Goal: Communication & Community: Ask a question

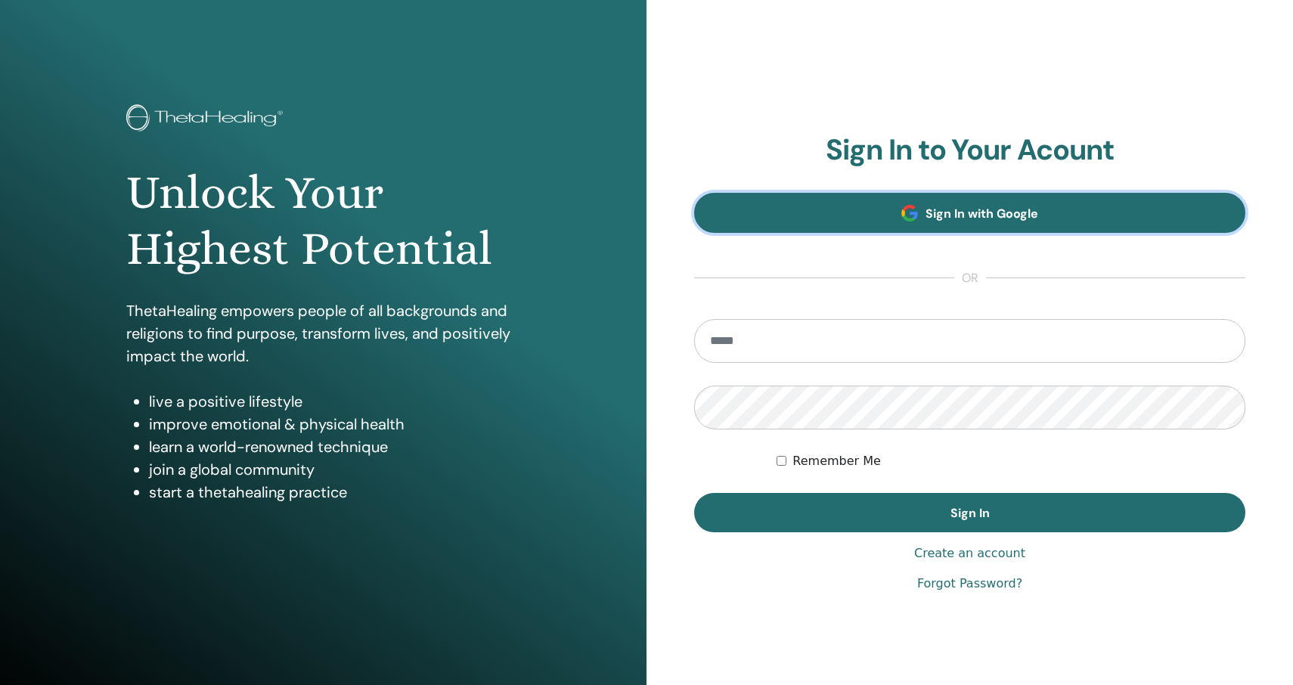
click at [942, 208] on span "Sign In with Google" at bounding box center [982, 214] width 113 height 16
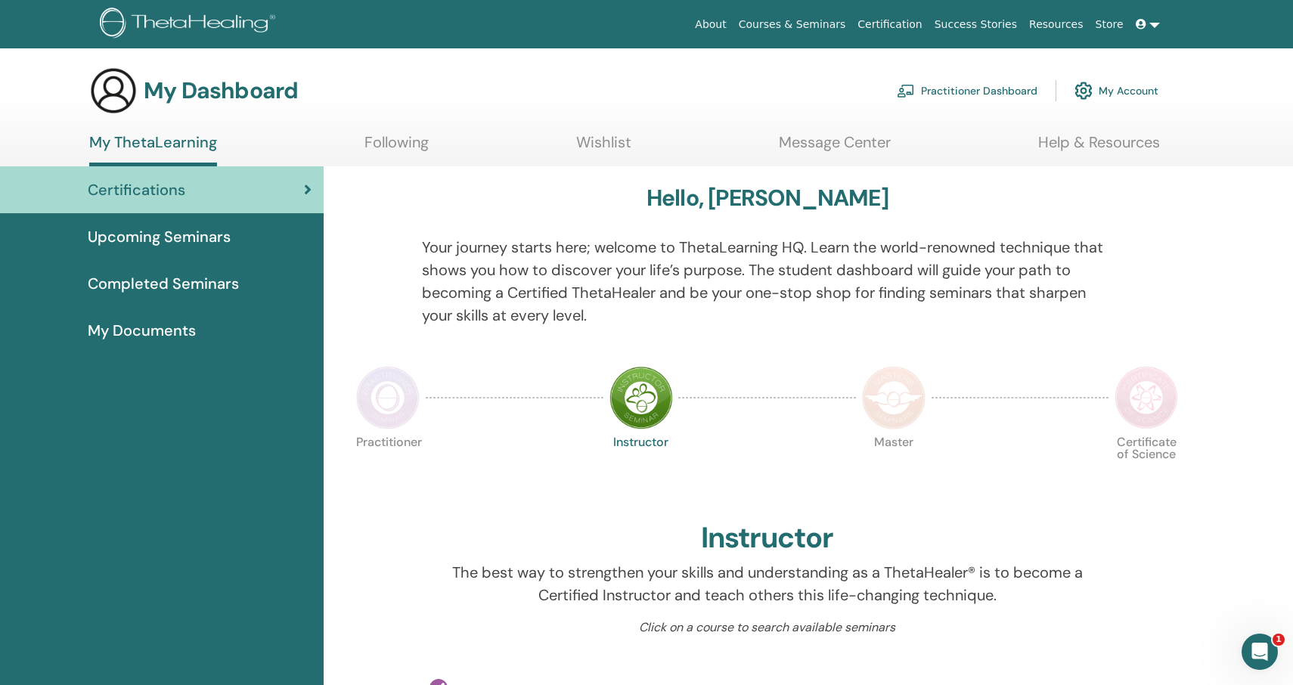
click at [211, 229] on span "Upcoming Seminars" at bounding box center [159, 236] width 143 height 23
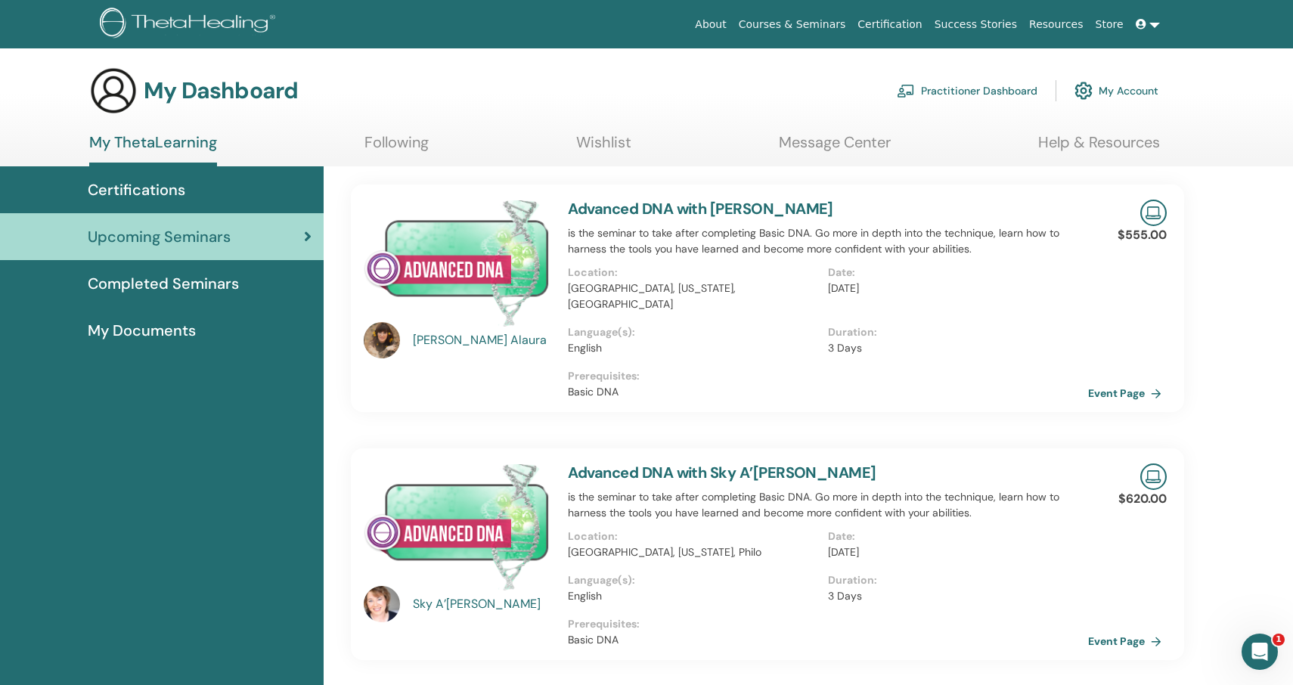
click at [444, 341] on div "[PERSON_NAME]" at bounding box center [483, 340] width 140 height 18
click at [1127, 382] on link "Event Page" at bounding box center [1129, 393] width 79 height 23
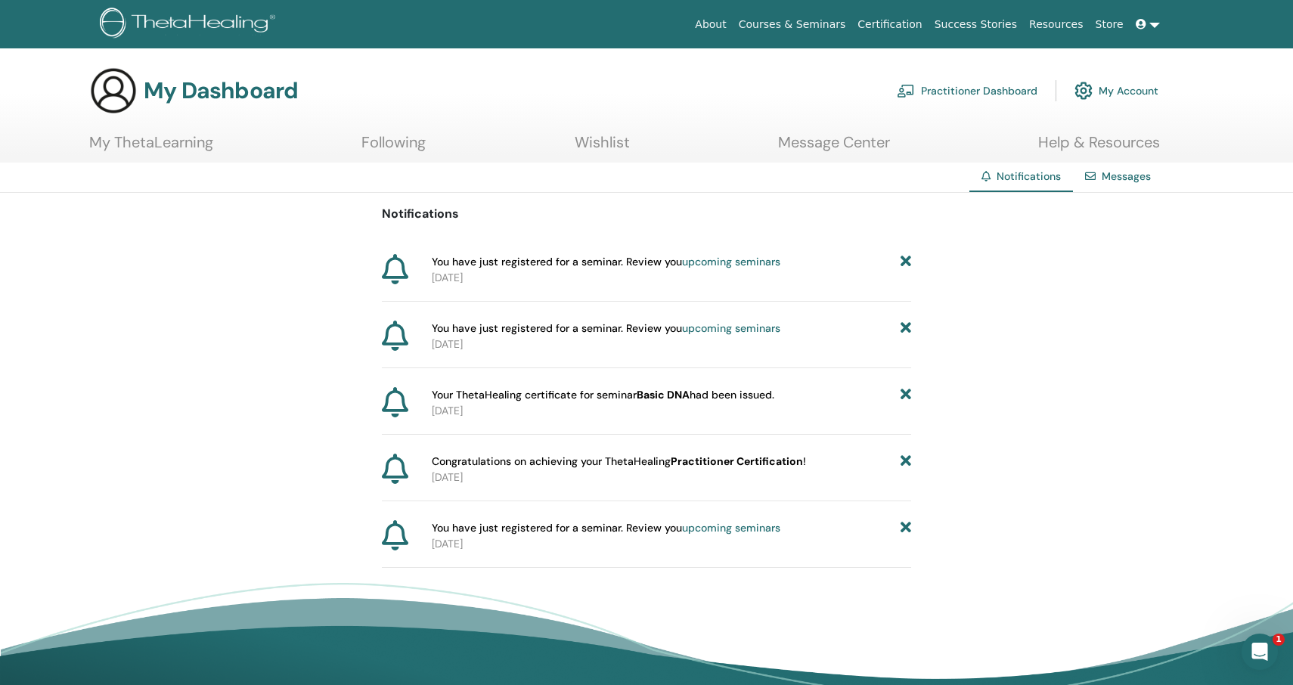
click at [200, 140] on link "My ThetaLearning" at bounding box center [151, 147] width 124 height 29
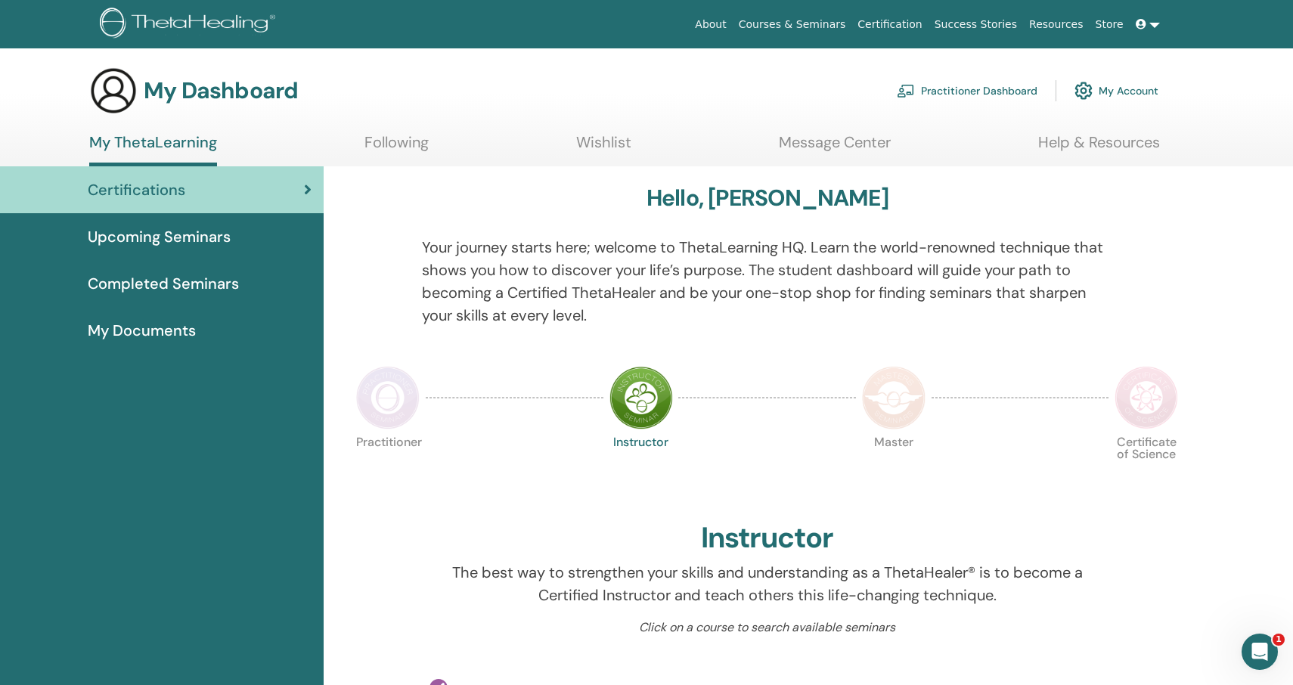
click at [176, 225] on link "Upcoming Seminars" at bounding box center [162, 236] width 324 height 47
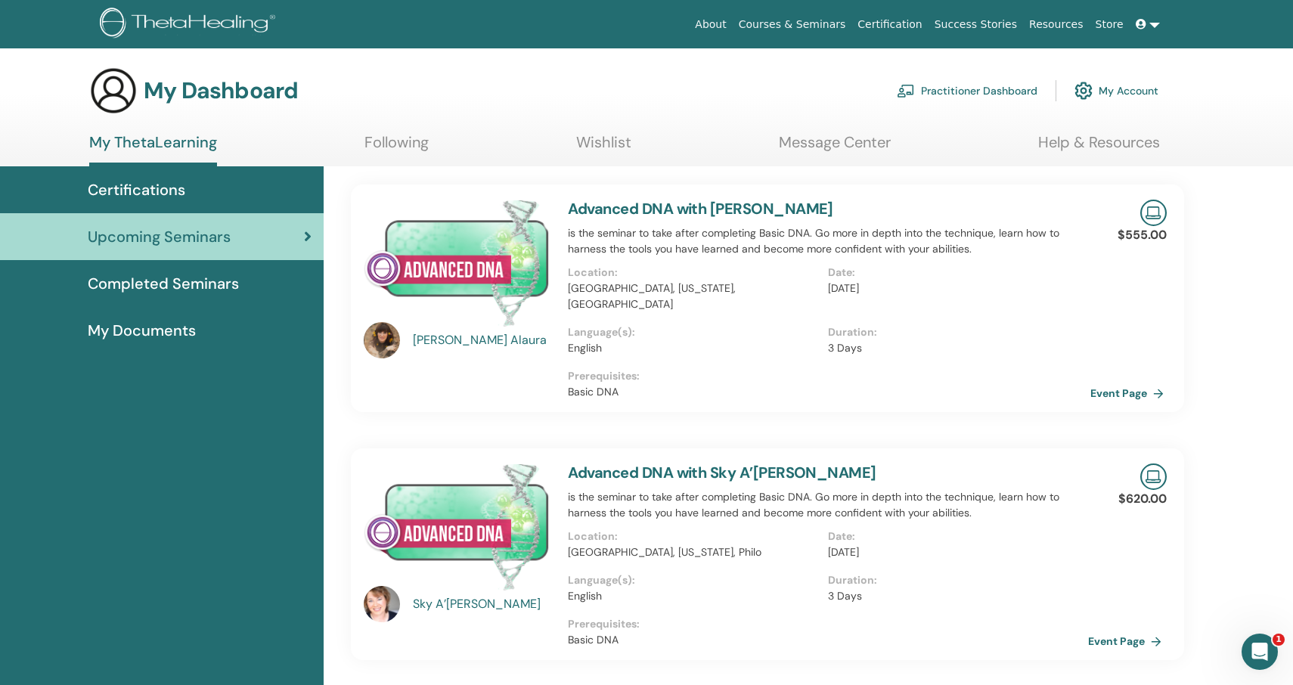
click at [1096, 382] on link "Event Page" at bounding box center [1129, 393] width 79 height 23
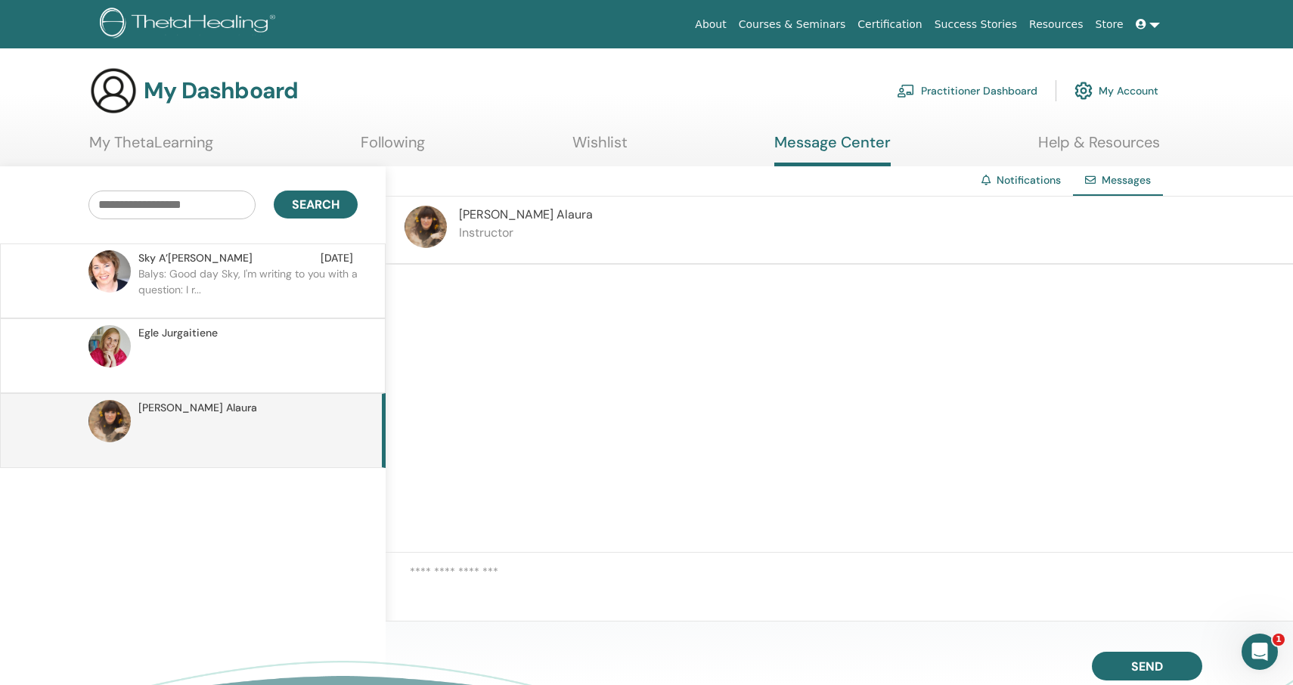
click at [513, 583] on textarea at bounding box center [851, 586] width 883 height 47
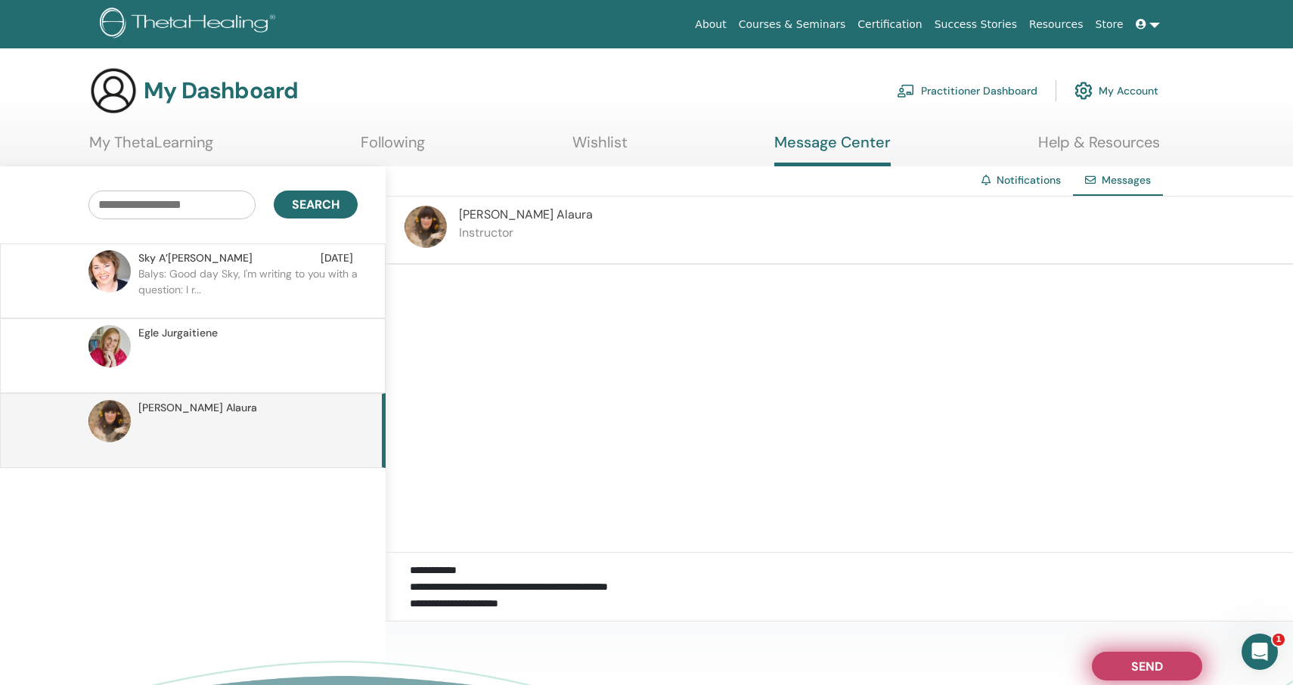
type textarea "**********"
click at [1158, 665] on span "Send" at bounding box center [1147, 664] width 32 height 11
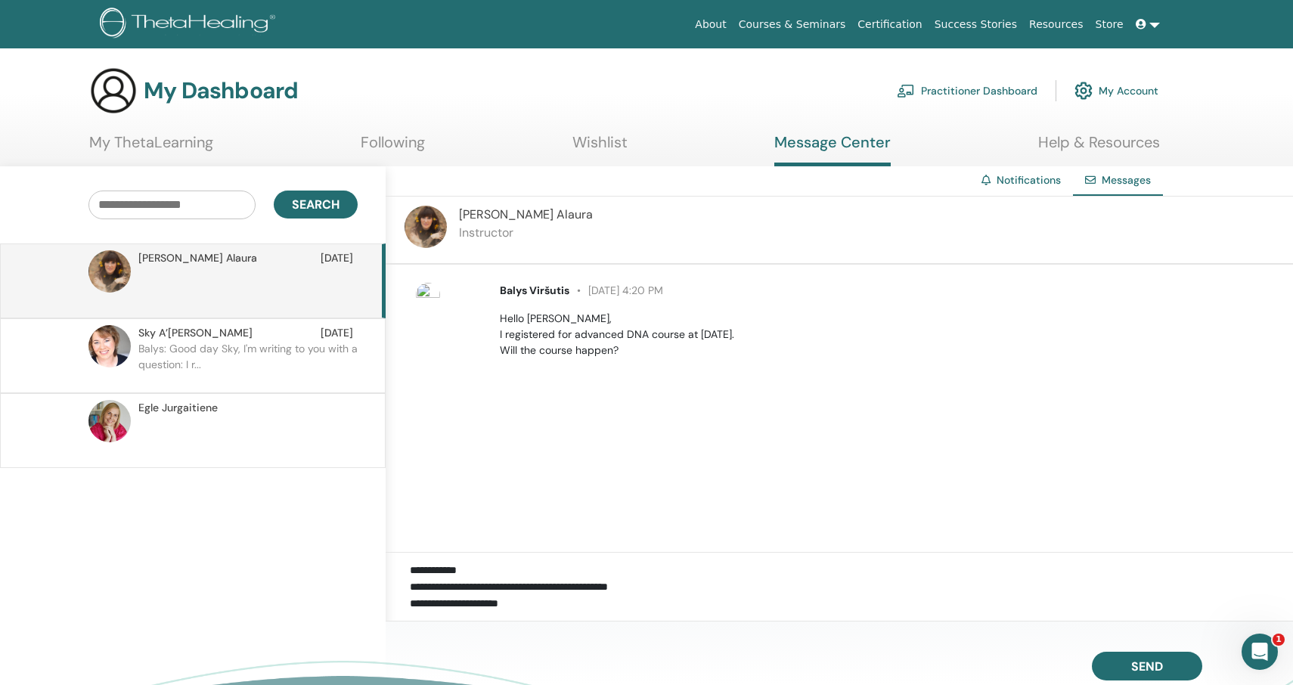
scroll to position [0, 0]
click at [181, 142] on link "My ThetaLearning" at bounding box center [151, 147] width 124 height 29
